Goal: Find specific page/section: Find specific page/section

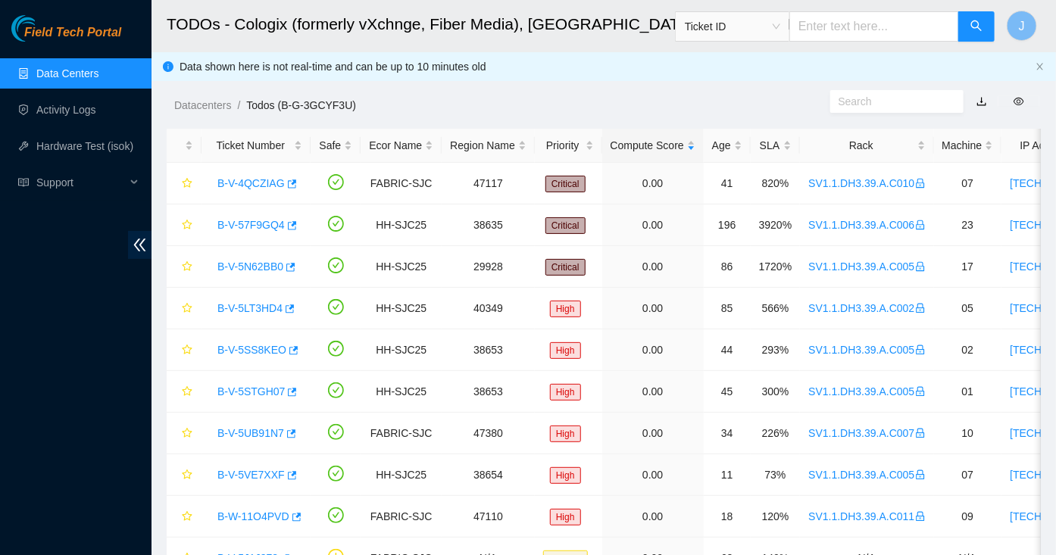
click at [86, 73] on link "Data Centers" at bounding box center [67, 73] width 62 height 12
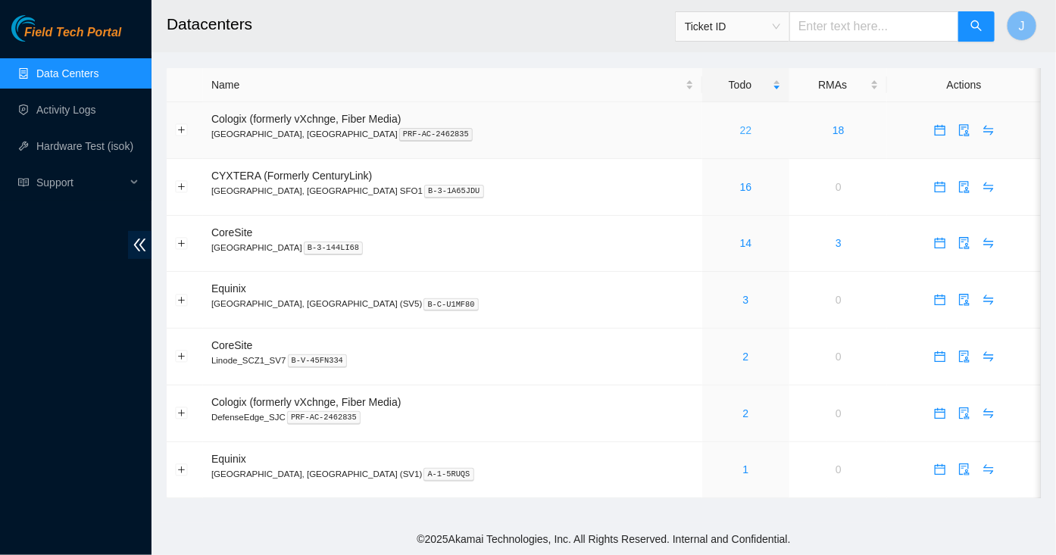
click at [740, 134] on link "22" at bounding box center [746, 130] width 12 height 12
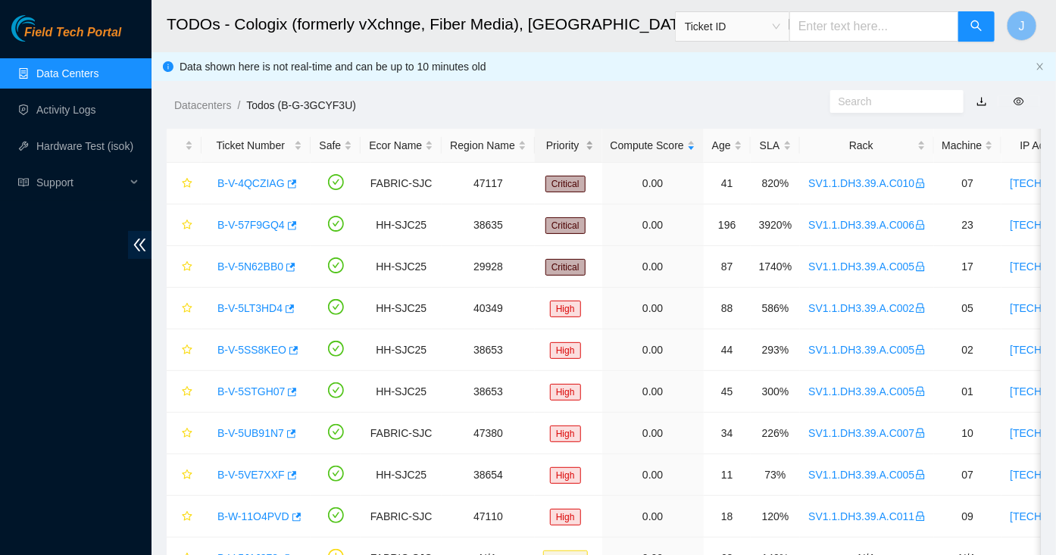
click at [558, 148] on div "Priority" at bounding box center [568, 145] width 51 height 17
click at [732, 149] on div "Age" at bounding box center [727, 145] width 30 height 17
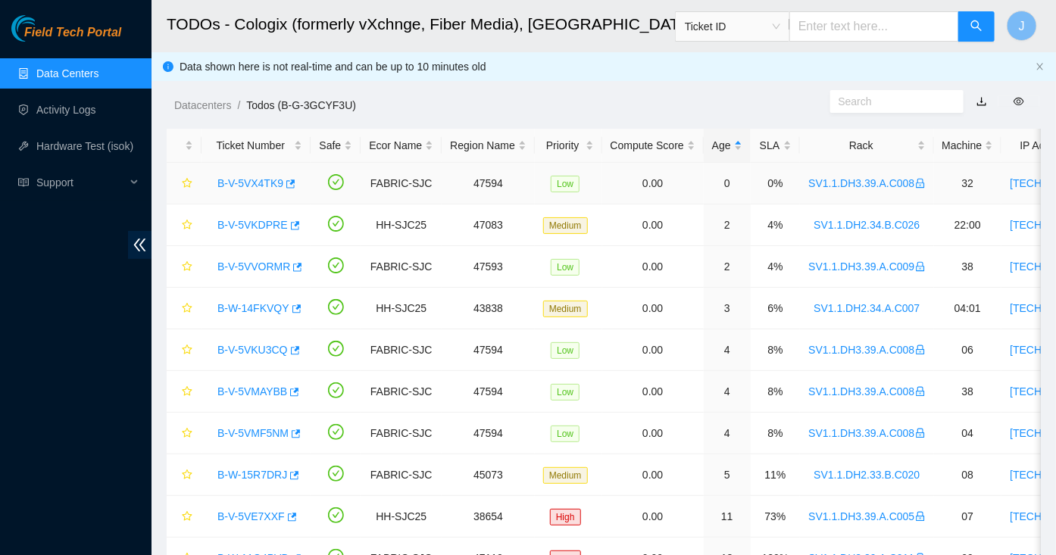
click at [239, 180] on link "B-V-5VX4TK9" at bounding box center [250, 183] width 66 height 12
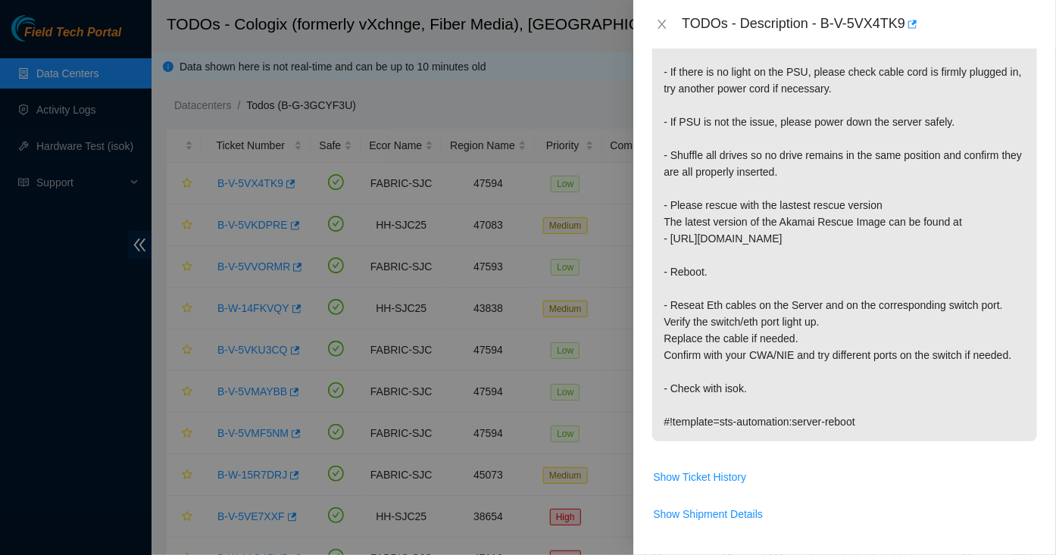
scroll to position [432, 0]
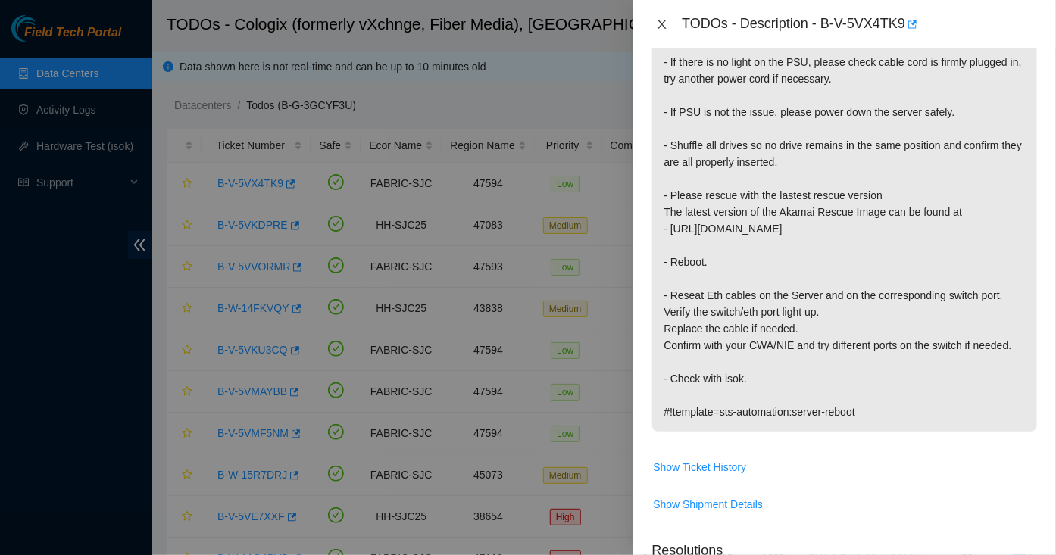
click at [659, 23] on icon "close" at bounding box center [662, 24] width 12 height 12
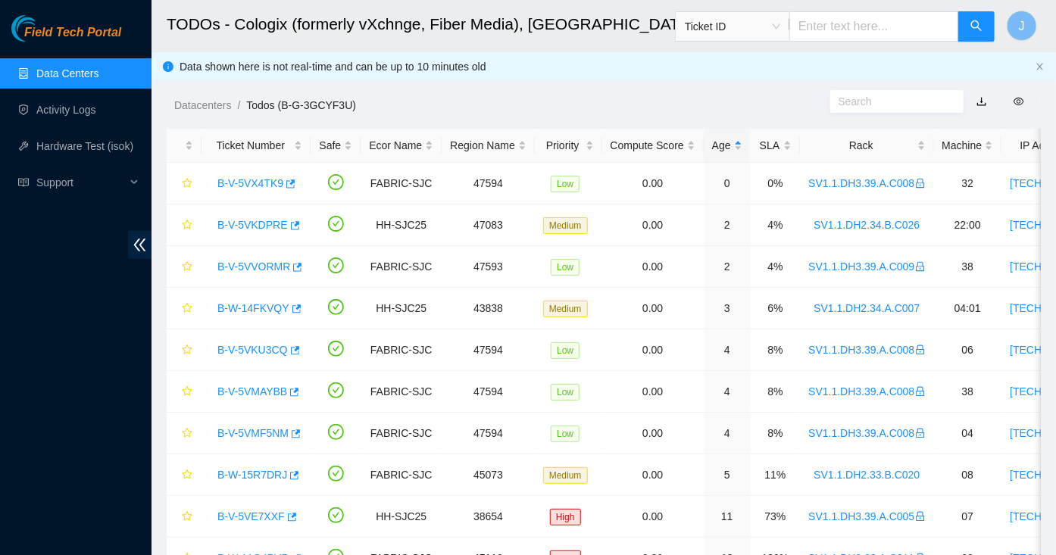
scroll to position [418, 0]
click at [730, 144] on div "Age" at bounding box center [727, 145] width 30 height 17
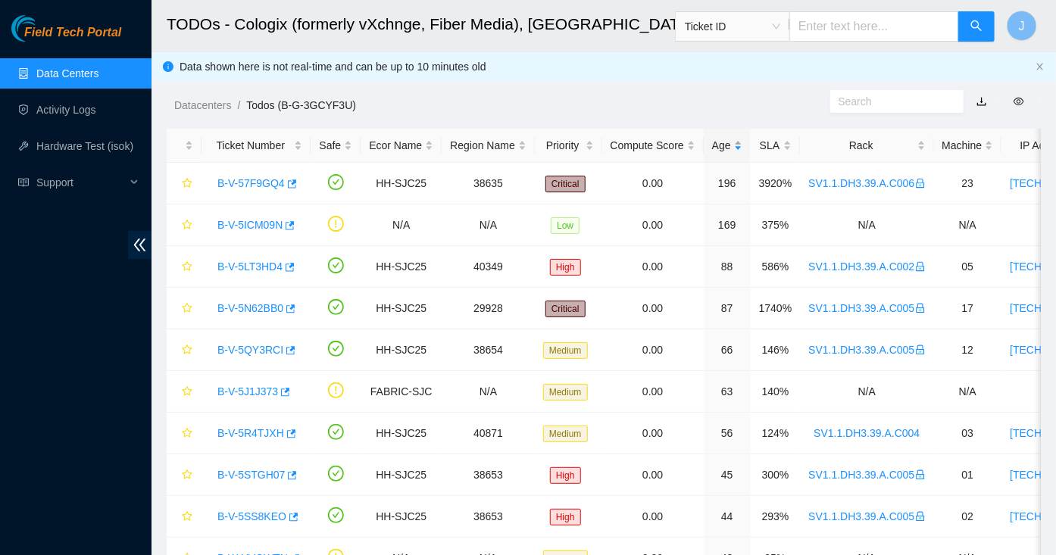
click at [730, 144] on div "Age" at bounding box center [727, 145] width 30 height 17
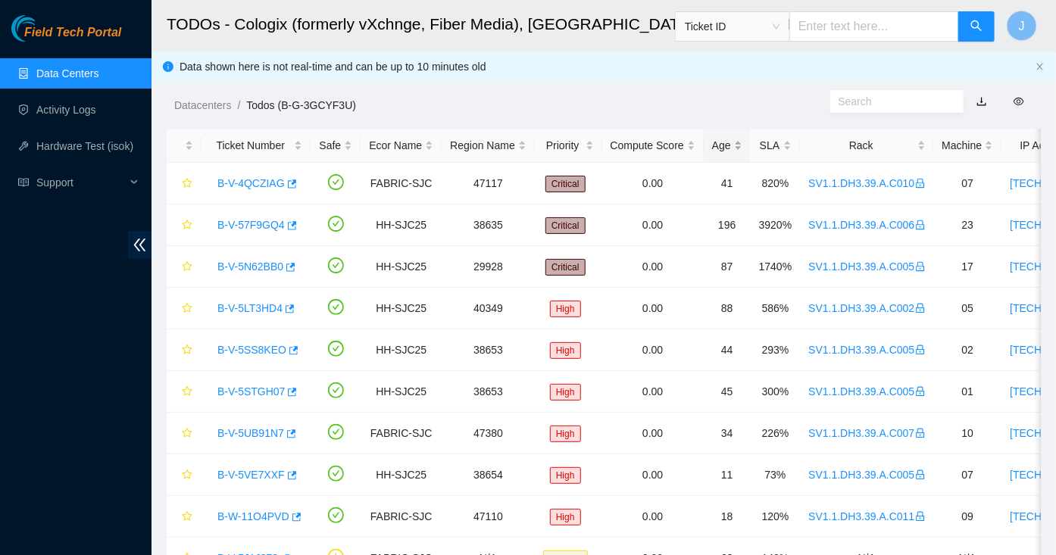
click at [730, 144] on div "Age" at bounding box center [727, 145] width 30 height 17
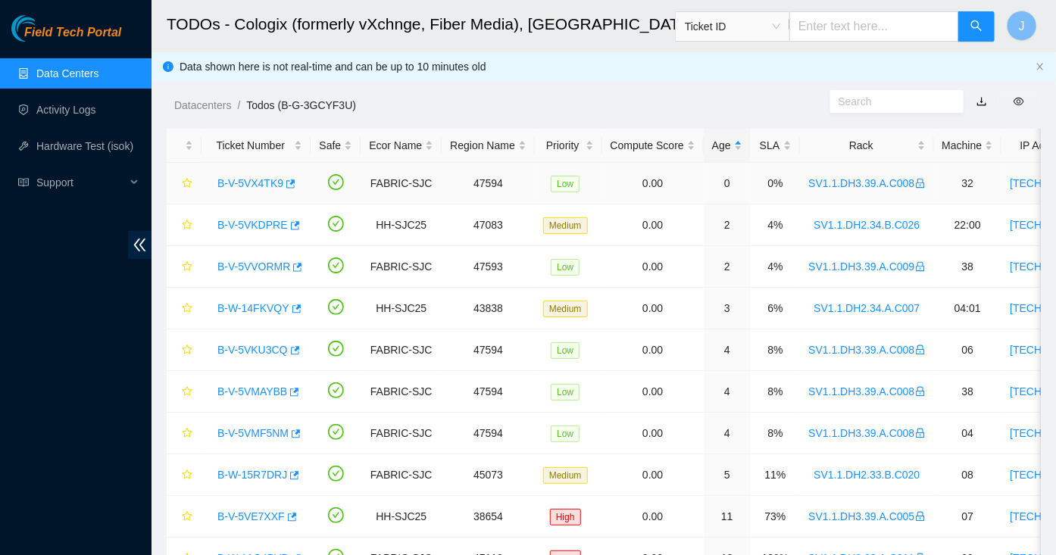
click at [248, 187] on link "B-V-5VX4TK9" at bounding box center [250, 183] width 66 height 12
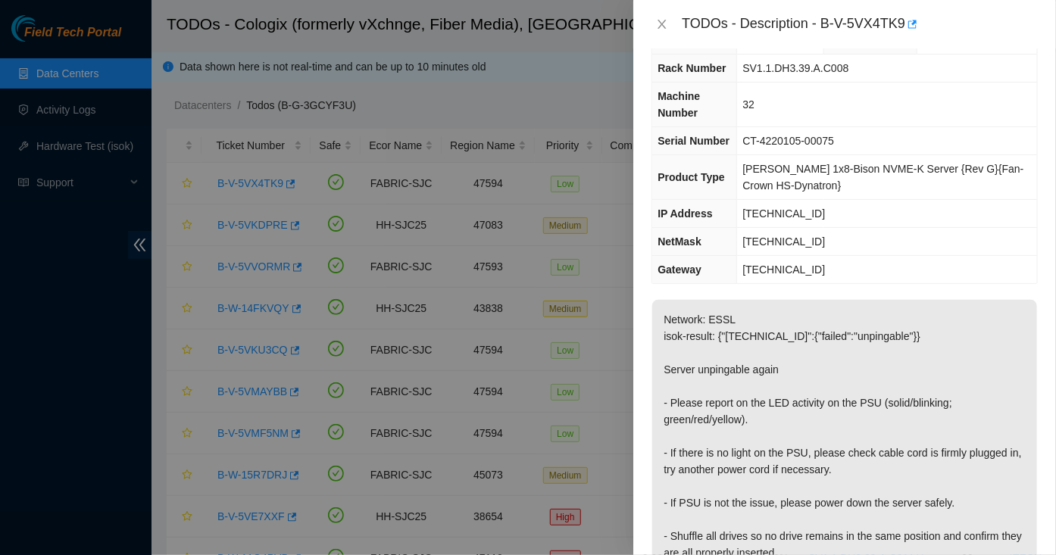
scroll to position [0, 0]
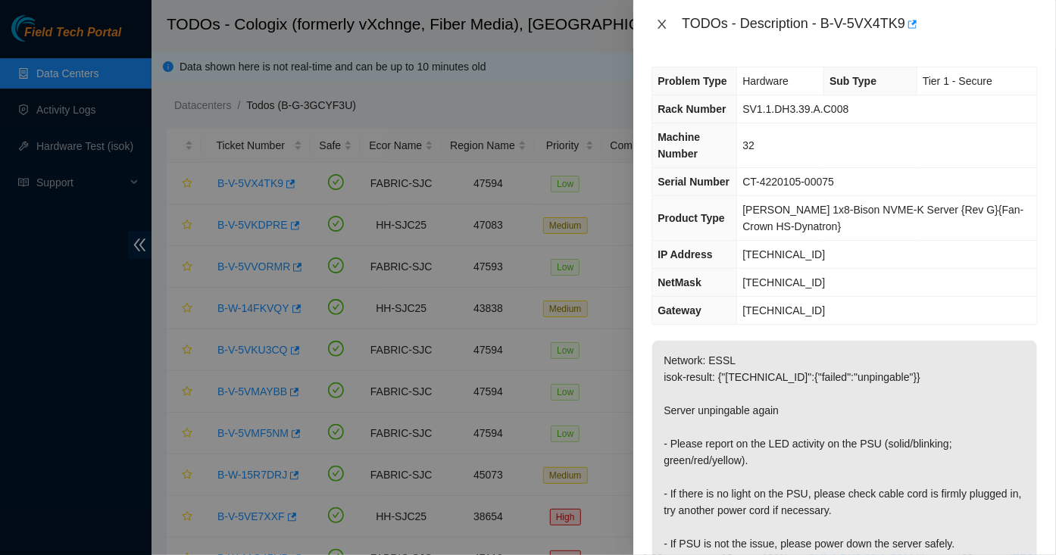
click at [661, 23] on icon "close" at bounding box center [662, 24] width 8 height 9
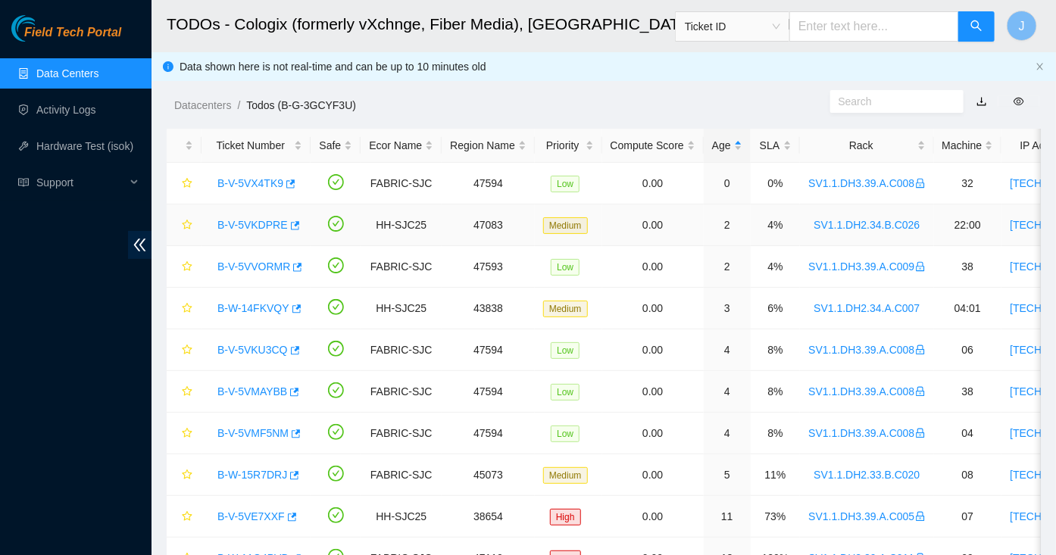
click at [272, 226] on link "B-V-5VKDPRE" at bounding box center [252, 225] width 70 height 12
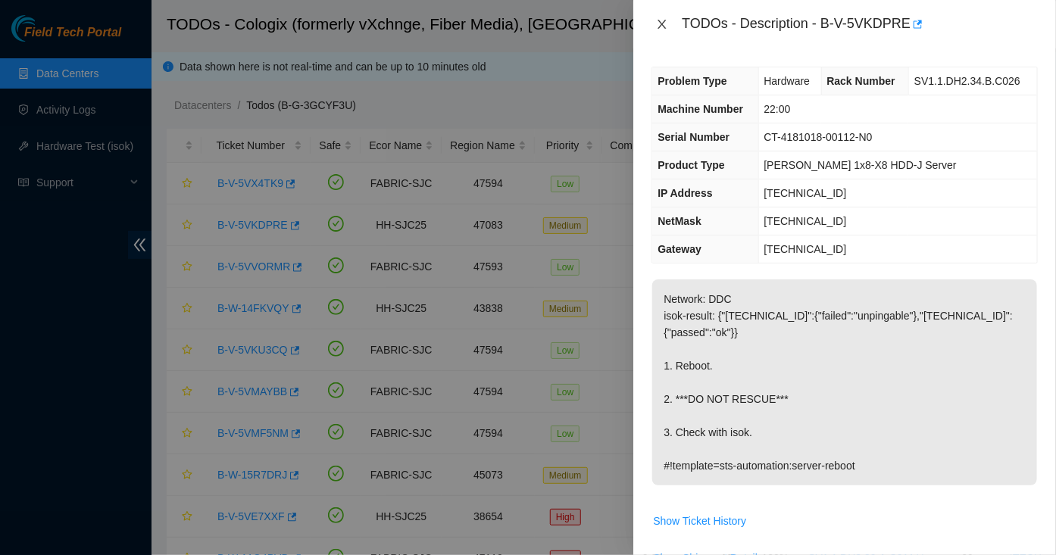
click at [659, 25] on icon "close" at bounding box center [662, 24] width 12 height 12
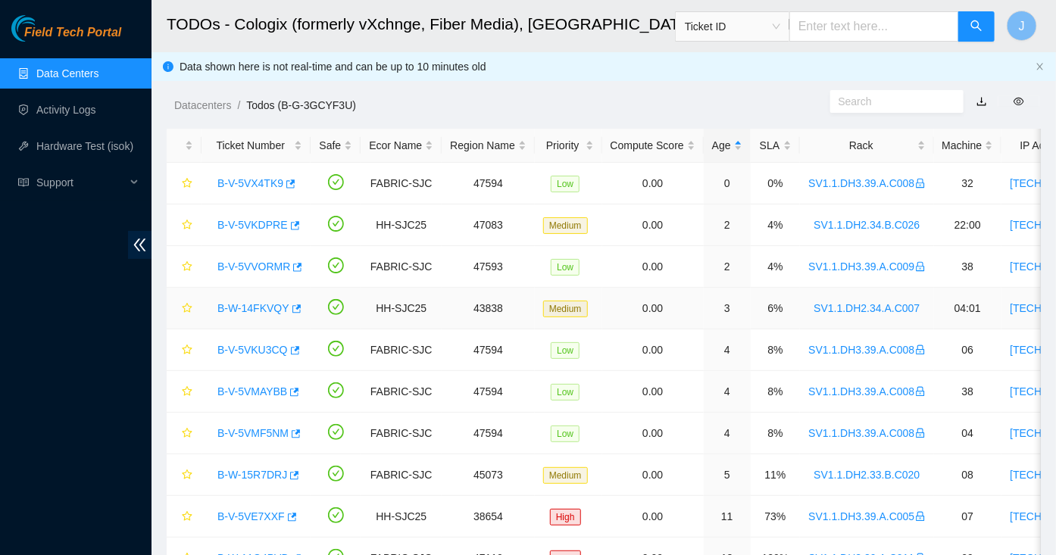
click at [265, 306] on link "B-W-14FKVQY" at bounding box center [253, 308] width 72 height 12
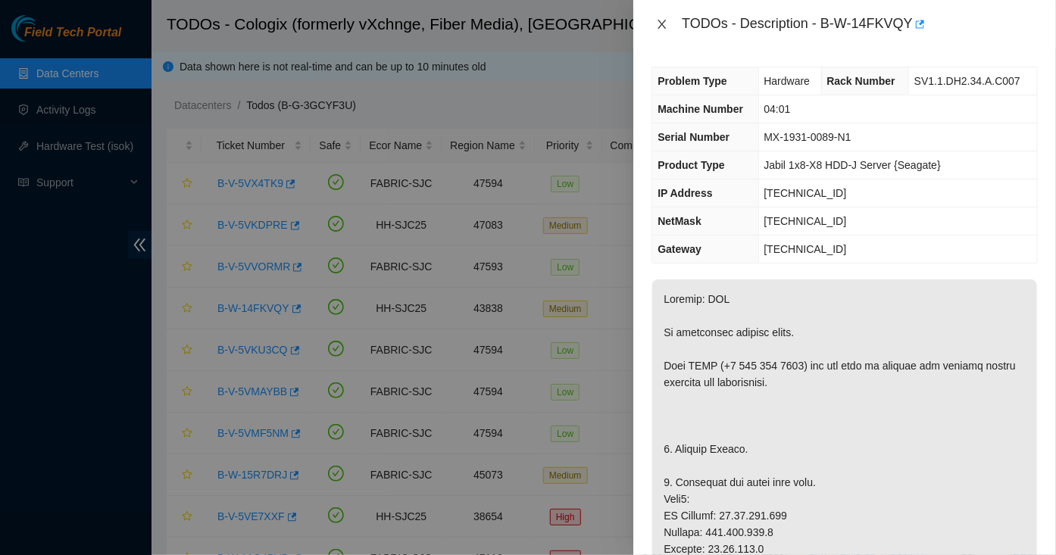
click at [661, 26] on icon "close" at bounding box center [662, 24] width 12 height 12
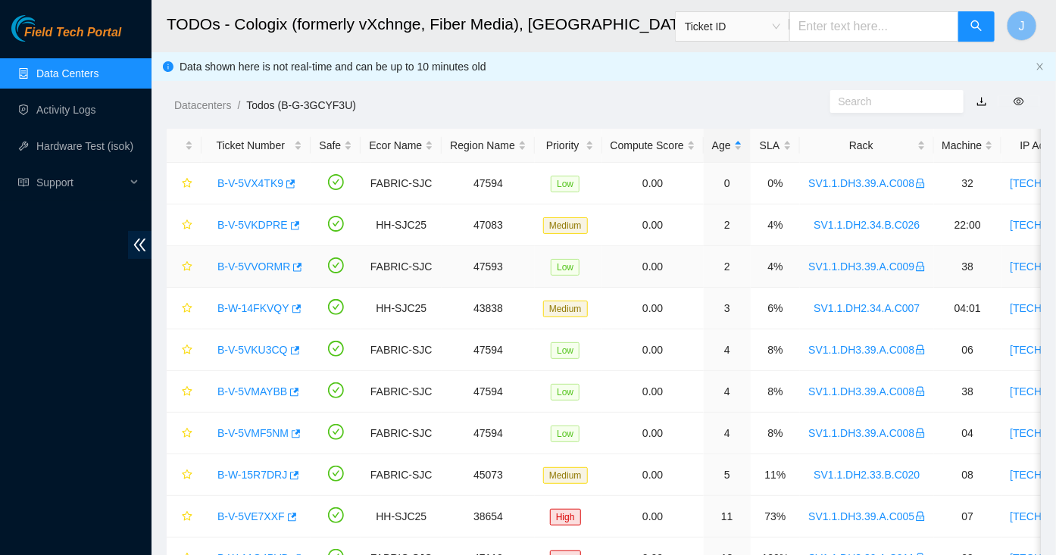
click at [267, 271] on div "B-V-5VVORMR" at bounding box center [256, 266] width 92 height 24
click at [267, 267] on link "B-V-5VVORMR" at bounding box center [253, 267] width 73 height 12
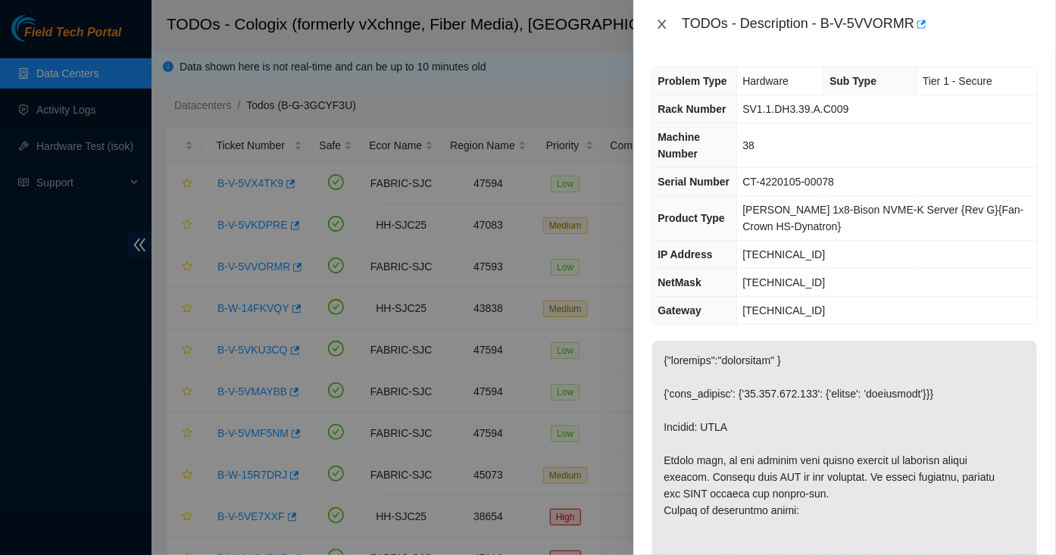
click at [657, 23] on icon "close" at bounding box center [662, 24] width 12 height 12
